Goal: Find specific page/section: Find specific page/section

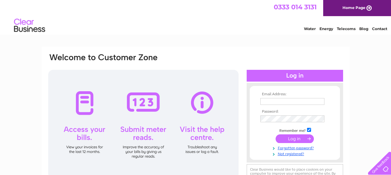
type input "info@woolleysinternetpharmacy.co.uk"
click at [304, 141] on input "submit" at bounding box center [294, 139] width 38 height 9
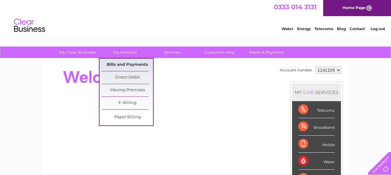
click at [121, 64] on link "Bills and Payments" at bounding box center [127, 65] width 51 height 12
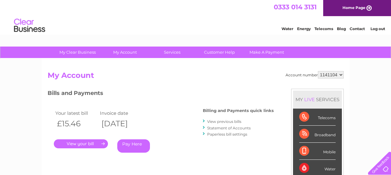
click at [87, 145] on link "." at bounding box center [81, 144] width 54 height 9
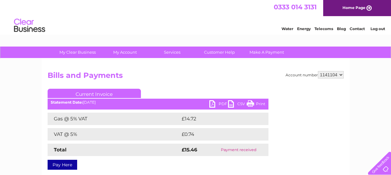
click at [218, 104] on link "PDF" at bounding box center [218, 104] width 19 height 9
